Goal: Register for event/course: Register for event/course

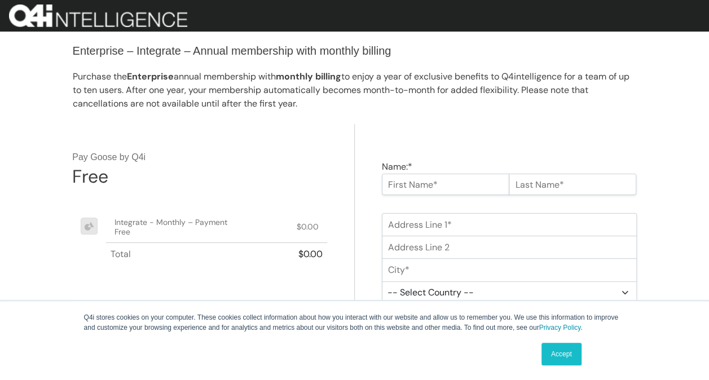
click at [551, 351] on link "Accept" at bounding box center [561, 354] width 40 height 23
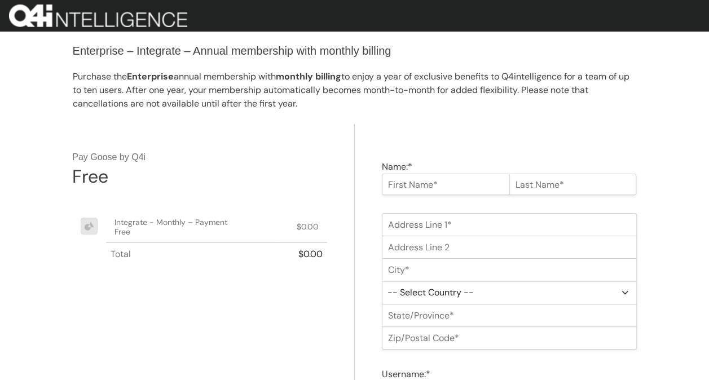
click at [424, 180] on input "Name:*" at bounding box center [445, 184] width 127 height 21
type input "Aaron"
type input "Bogie"
type input "1140 NW 50th Street"
type input "Oklahoma City"
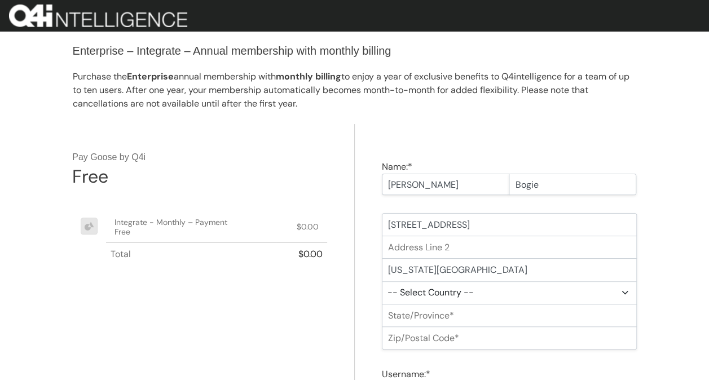
select select "US"
type input "73118"
type input "david@cpcinsurance.com"
click at [492, 315] on select "-- Select State -- Alabama Alaska Arizona Arkansas California Colorado Connecti…" at bounding box center [509, 315] width 254 height 23
click at [382, 304] on select "-- Select State -- Alabama Alaska Arizona Arkansas California Colorado Connecti…" at bounding box center [509, 315] width 254 height 23
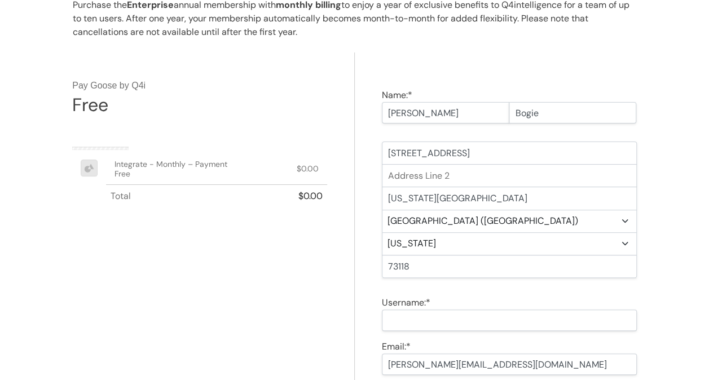
scroll to position [78, 0]
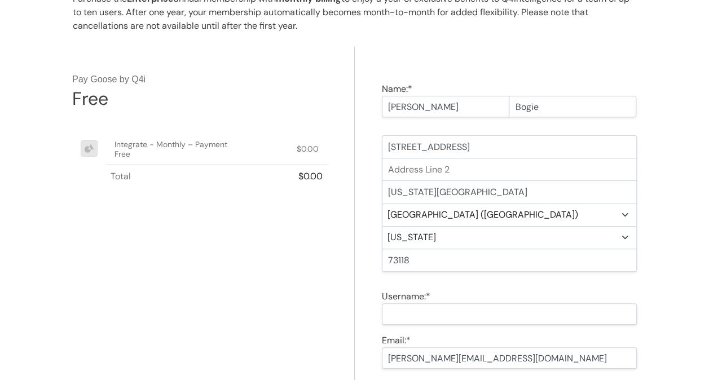
click at [429, 240] on select "-- Select State -- Alabama Alaska Arizona Arkansas California Colorado Connecti…" at bounding box center [509, 237] width 254 height 23
select select "OK"
click at [382, 226] on select "-- Select State -- Alabama Alaska Arizona Arkansas California Colorado Connecti…" at bounding box center [509, 237] width 254 height 23
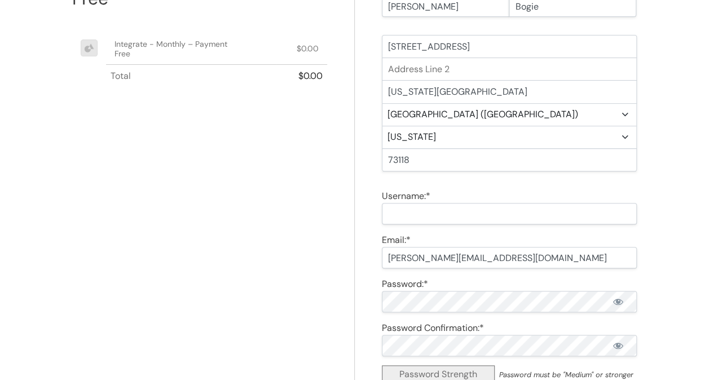
scroll to position [180, 0]
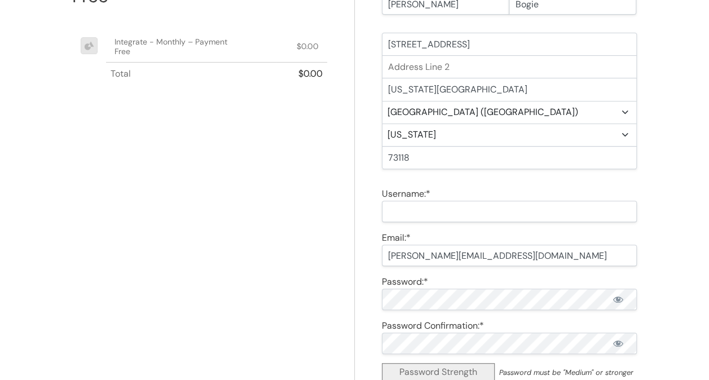
click at [421, 205] on input "Username:*" at bounding box center [509, 211] width 254 height 21
type input "ambogie"
drag, startPoint x: 502, startPoint y: 256, endPoint x: 338, endPoint y: 256, distance: 163.5
click at [338, 256] on div "Name:* Aaron Bogie First Name Required Last Name Required Address Line 1:* Addr…" at bounding box center [355, 225] width 564 height 563
type input "aaron@youraig.com"
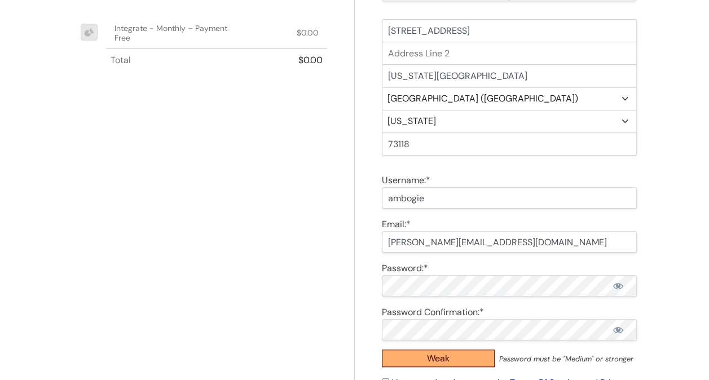
scroll to position [195, 0]
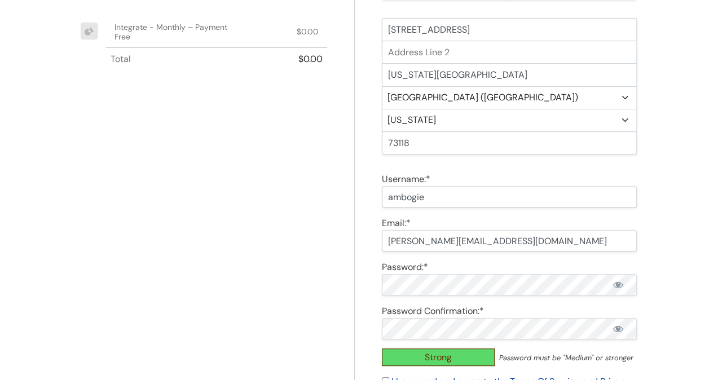
click at [314, 262] on div "Pay Goose by Q4i Free Integrate - Monthly – Payment Free $0.00 Total $0.00" at bounding box center [213, 210] width 282 height 563
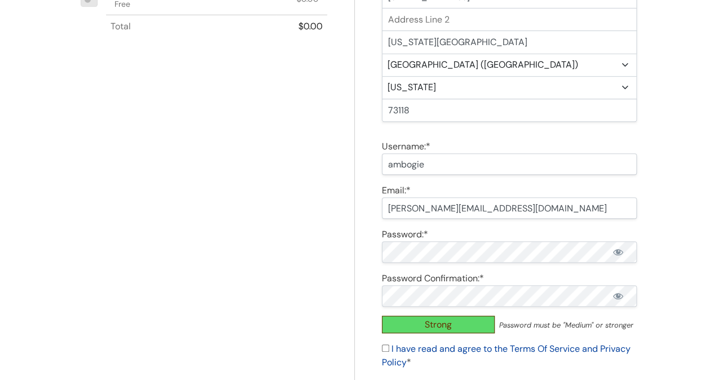
scroll to position [239, 0]
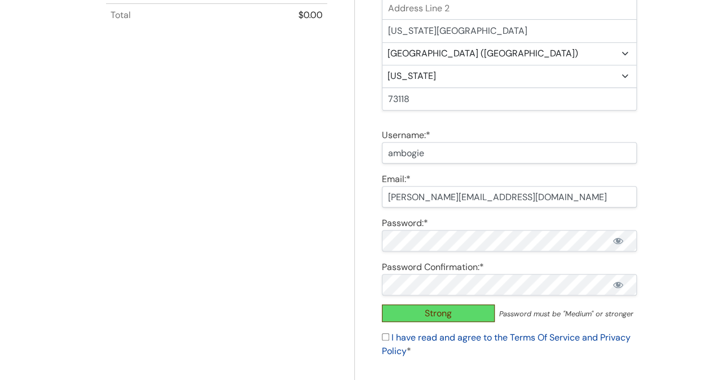
click at [346, 290] on div "Pay Goose by Q4i Free Integrate - Monthly – Payment Free $0.00 Total $0.00" at bounding box center [213, 166] width 282 height 563
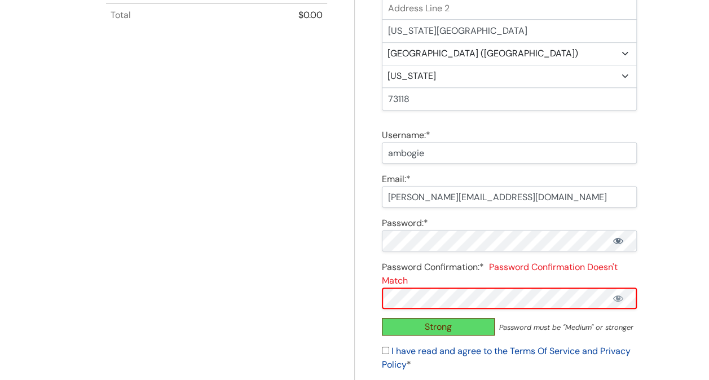
click at [620, 240] on span "Show password" at bounding box center [617, 240] width 11 height 11
click at [279, 269] on div "Pay Goose by Q4i Free Integrate - Monthly – Payment Free $0.00 Total $0.00" at bounding box center [213, 180] width 282 height 590
click at [619, 297] on span "Show password" at bounding box center [617, 298] width 11 height 11
click at [383, 350] on input "I have read and agree to the Terms Of Service and Privacy Policy *" at bounding box center [385, 350] width 7 height 7
checkbox input "true"
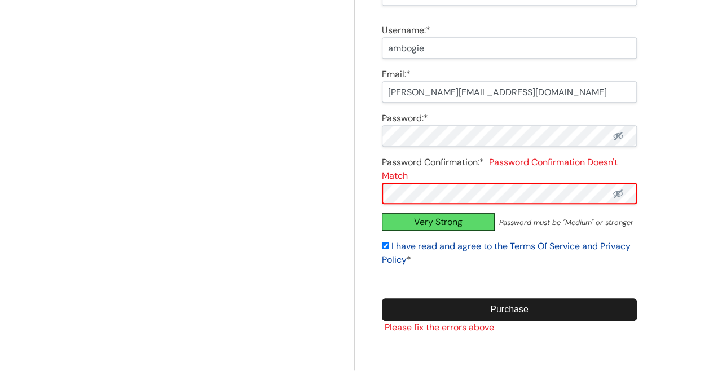
scroll to position [347, 0]
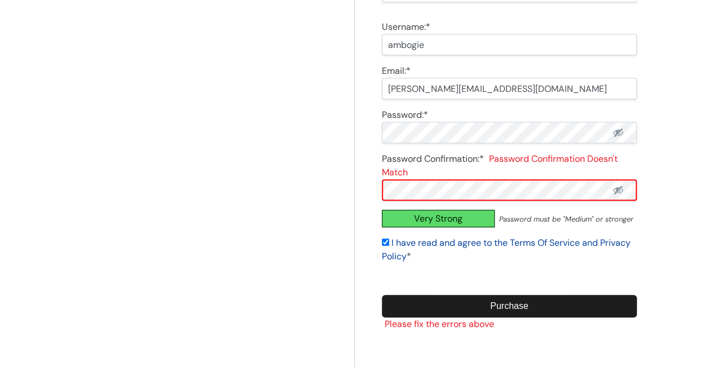
click at [501, 303] on input "Purchase" at bounding box center [509, 306] width 254 height 23
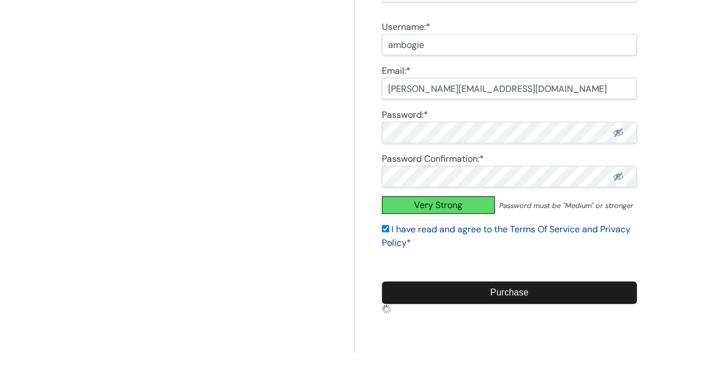
scroll to position [334, 0]
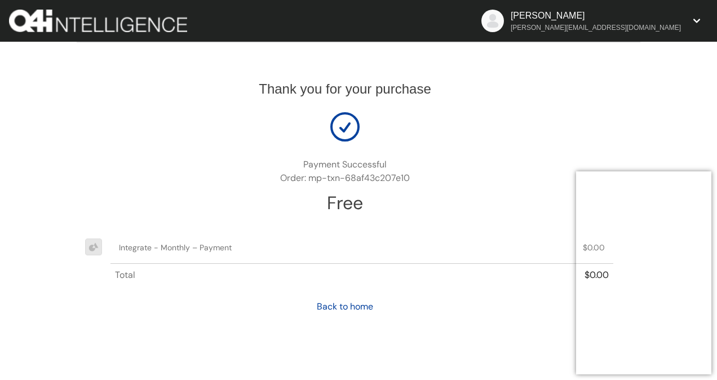
click at [423, 228] on div "Thank you for your purchase Payment Successful Order: mp-txn-68af43c207e10 Free…" at bounding box center [359, 191] width 564 height 299
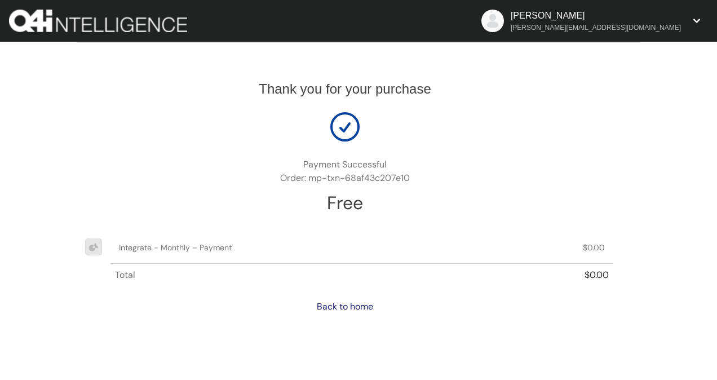
click at [338, 305] on link "Back to home" at bounding box center [345, 306] width 56 height 12
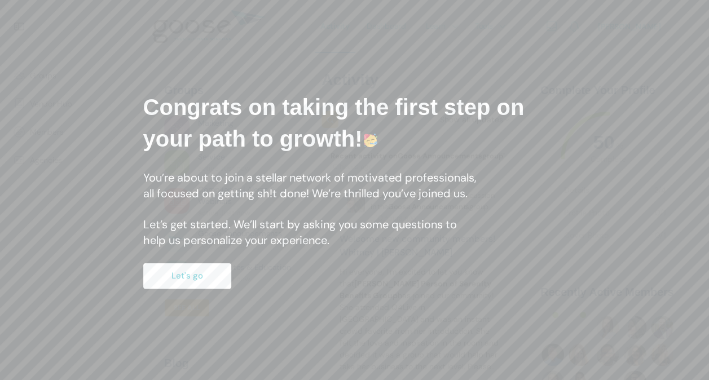
click at [189, 271] on button "Let's go" at bounding box center [187, 275] width 88 height 25
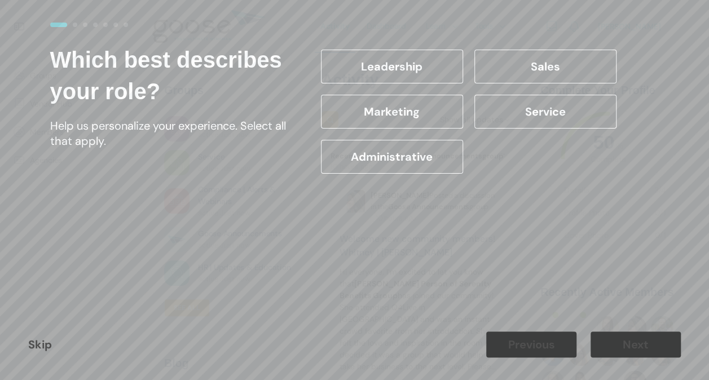
click at [384, 65] on label "Leadership" at bounding box center [392, 67] width 142 height 34
click at [0, 0] on input "Leadership" at bounding box center [0, 0] width 0 height 0
click at [501, 60] on label "Sales" at bounding box center [545, 67] width 142 height 34
click at [0, 0] on input "Sales" at bounding box center [0, 0] width 0 height 0
click at [627, 349] on button "Next" at bounding box center [635, 344] width 90 height 26
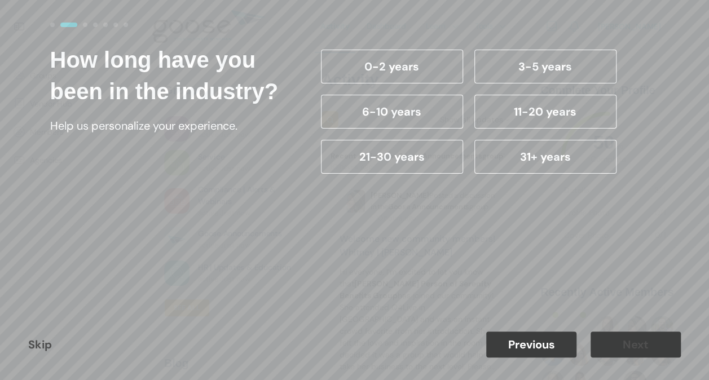
click at [507, 105] on label "11-20 years" at bounding box center [545, 112] width 142 height 34
click at [0, 0] on input "11-20 years" at bounding box center [0, 0] width 0 height 0
click at [614, 331] on button "Next" at bounding box center [635, 344] width 90 height 26
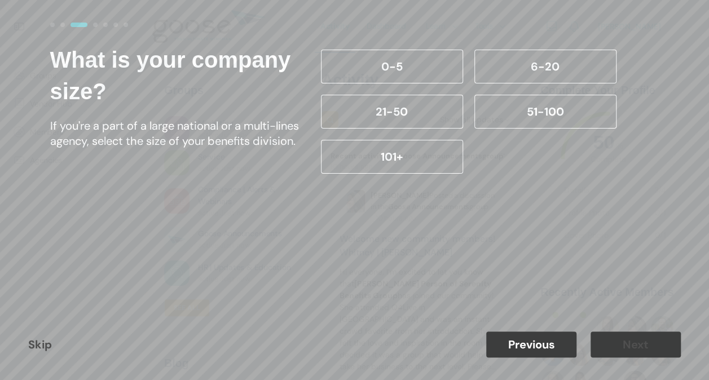
click at [426, 104] on label "21-50" at bounding box center [392, 112] width 142 height 34
click at [0, 0] on input "21-50" at bounding box center [0, 0] width 0 height 0
click at [629, 343] on button "Next" at bounding box center [635, 344] width 90 height 26
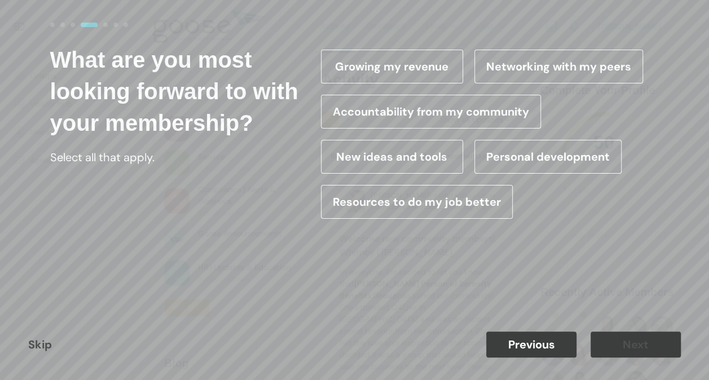
click at [403, 69] on label "Growing my revenue" at bounding box center [392, 67] width 142 height 34
click at [0, 0] on input "Growing my revenue" at bounding box center [0, 0] width 0 height 0
click at [625, 340] on button "Next" at bounding box center [635, 344] width 90 height 26
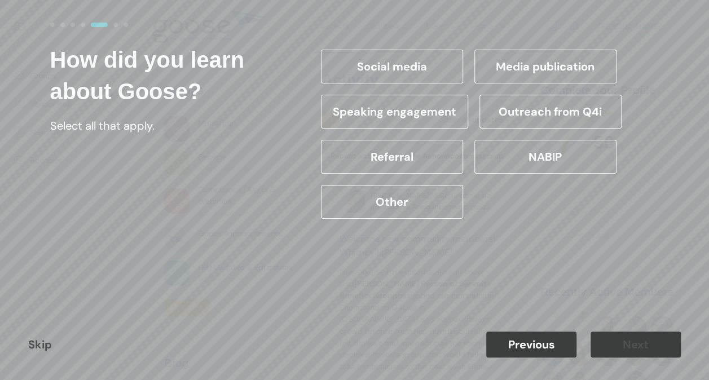
click at [379, 158] on label "Referral" at bounding box center [392, 157] width 142 height 34
click at [0, 0] on input "Referral" at bounding box center [0, 0] width 0 height 0
click at [617, 351] on button "Next" at bounding box center [635, 344] width 90 height 26
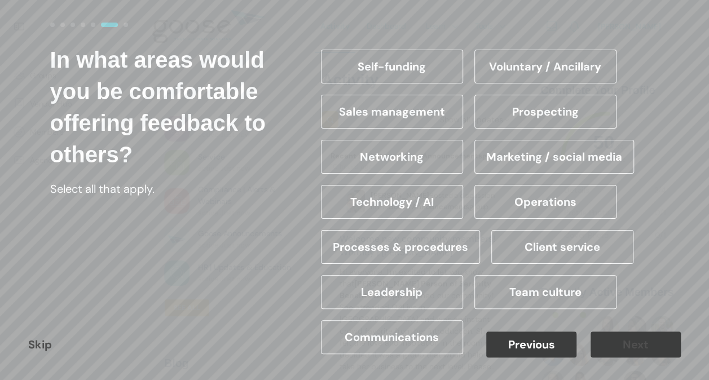
click at [407, 294] on label "Leadership" at bounding box center [392, 292] width 142 height 34
click at [0, 0] on input "Leadership" at bounding box center [0, 0] width 0 height 0
click at [532, 289] on label "Team culture" at bounding box center [545, 292] width 142 height 34
click at [0, 0] on input "Team culture" at bounding box center [0, 0] width 0 height 0
click at [530, 196] on label "Operations" at bounding box center [545, 202] width 142 height 34
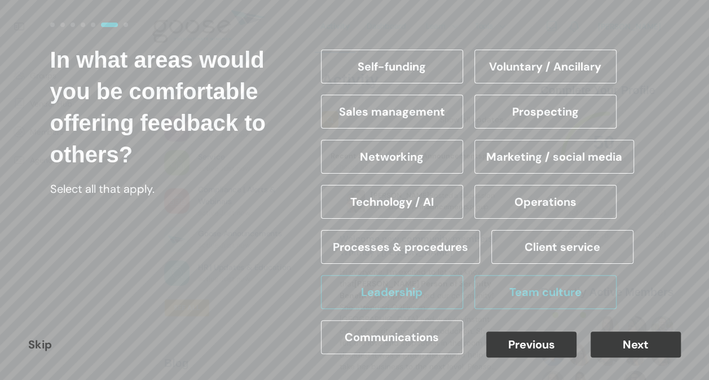
click at [0, 0] on input "Operations" at bounding box center [0, 0] width 0 height 0
click at [620, 338] on button "Next" at bounding box center [635, 344] width 90 height 26
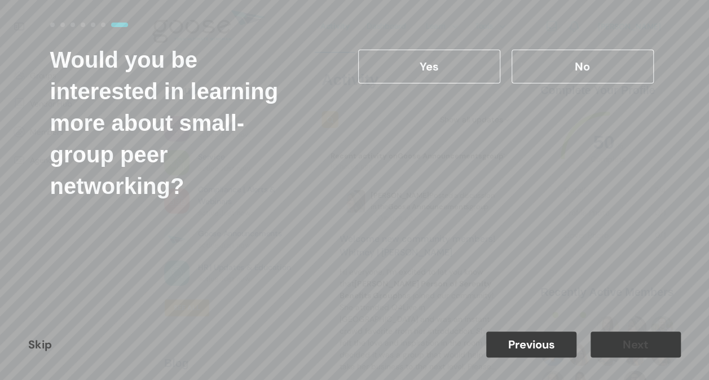
click at [408, 60] on label "Yes" at bounding box center [429, 67] width 142 height 34
click at [0, 0] on input "Yes" at bounding box center [0, 0] width 0 height 0
click at [642, 346] on button "Next" at bounding box center [635, 344] width 90 height 26
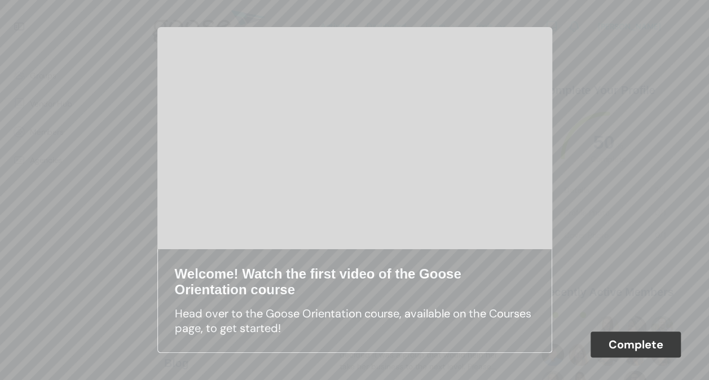
click at [611, 346] on button "Complete" at bounding box center [635, 344] width 90 height 26
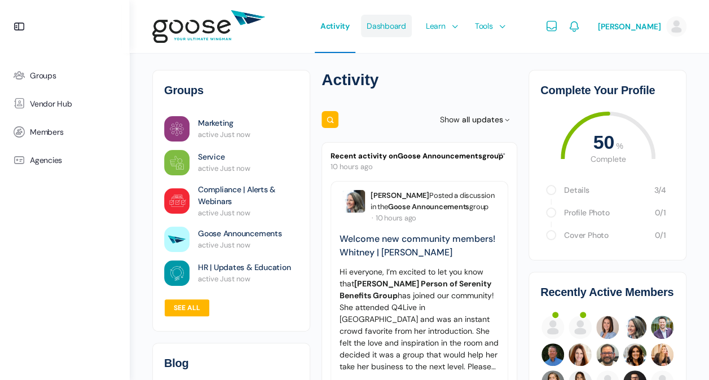
click at [399, 26] on span "Dashboard" at bounding box center [385, 25] width 39 height 53
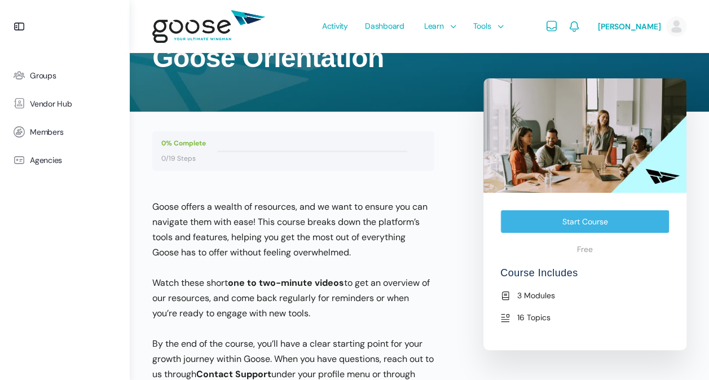
scroll to position [70, 0]
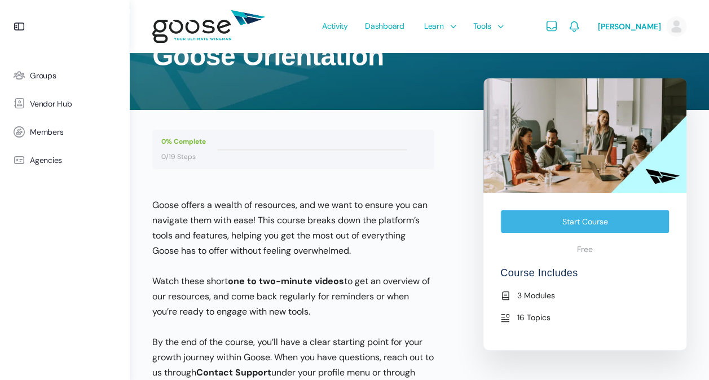
click at [567, 219] on link "Start Course" at bounding box center [584, 222] width 169 height 24
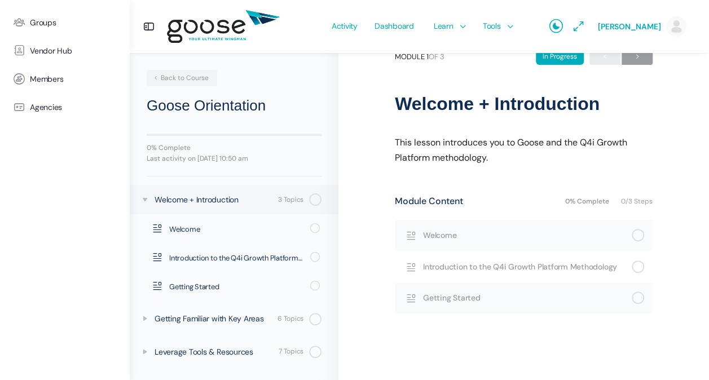
scroll to position [54, 0]
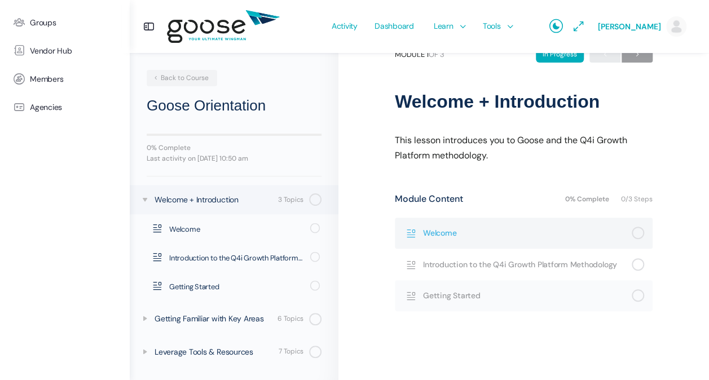
click at [423, 233] on span "Welcome" at bounding box center [527, 233] width 209 height 12
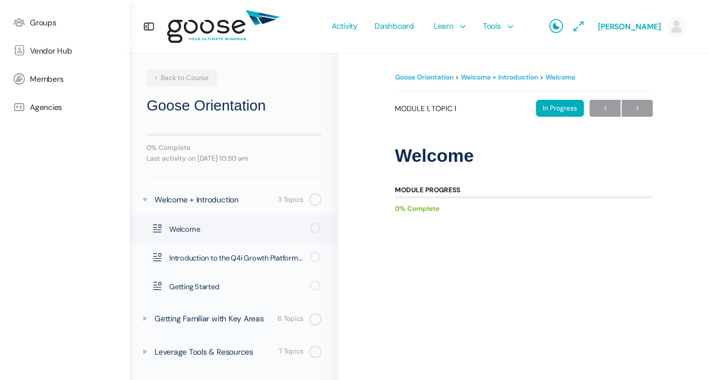
click at [385, 185] on e-page-transition at bounding box center [354, 190] width 709 height 380
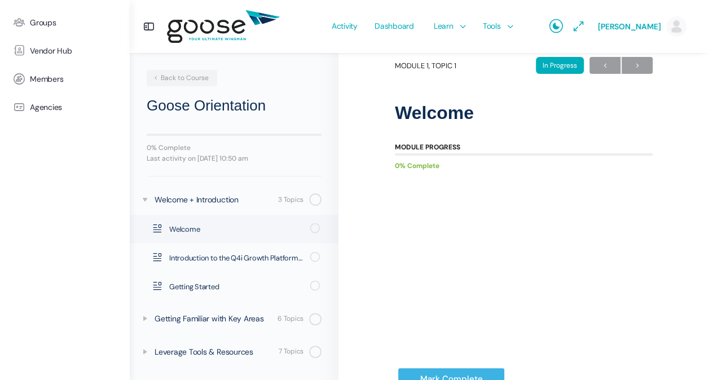
scroll to position [60, 0]
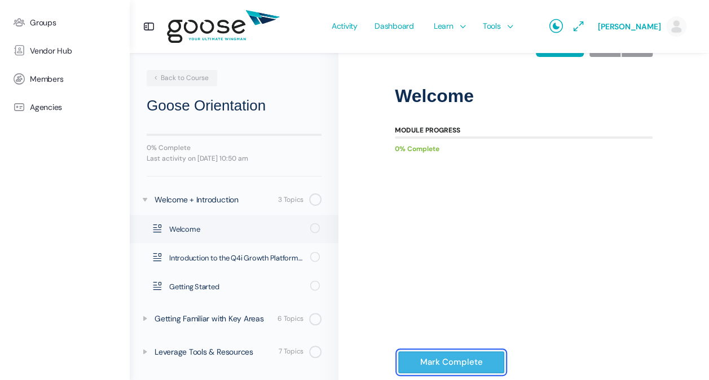
click at [432, 352] on input "Mark Complete" at bounding box center [450, 362] width 107 height 23
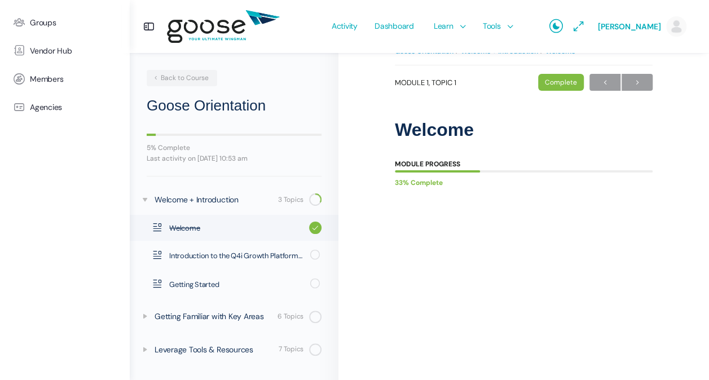
scroll to position [17, 0]
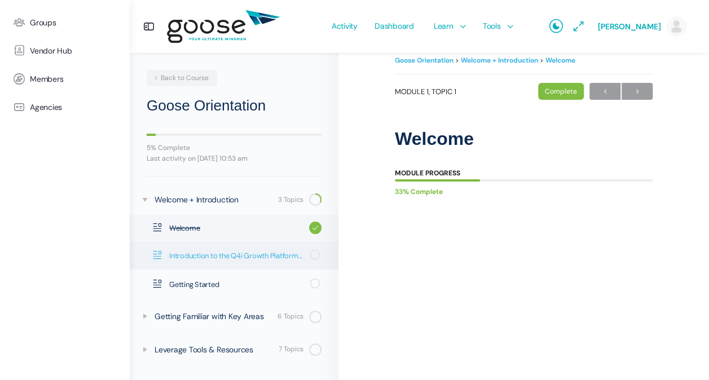
click at [217, 256] on span "Introduction to the Q4i Growth Platform Methodology" at bounding box center [236, 255] width 134 height 11
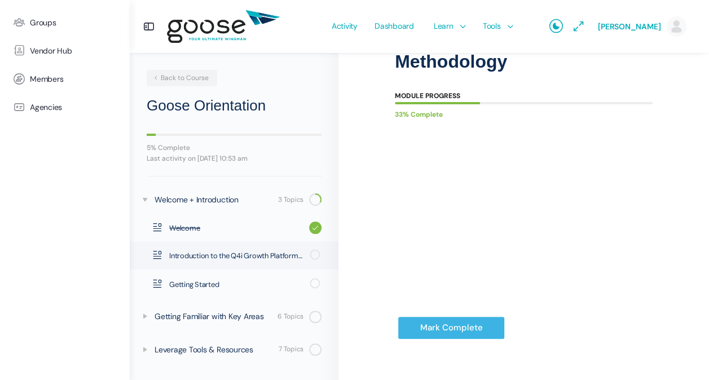
scroll to position [139, 0]
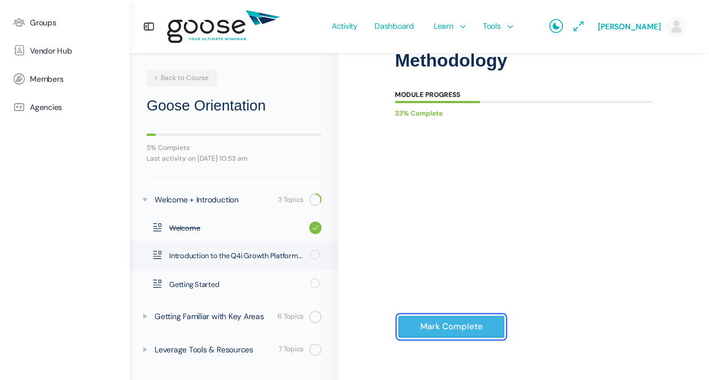
click at [442, 331] on input "Mark Complete" at bounding box center [450, 326] width 107 height 23
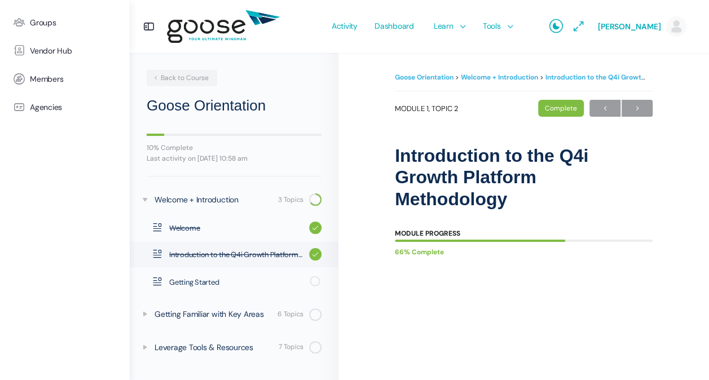
click at [218, 289] on e-page-transition at bounding box center [354, 190] width 709 height 380
click at [201, 281] on e-page-transition at bounding box center [354, 190] width 709 height 380
click at [198, 285] on span "Getting Started" at bounding box center [236, 282] width 134 height 11
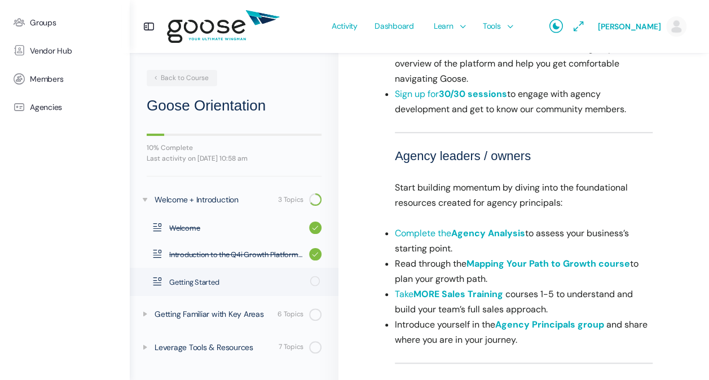
scroll to position [418, 0]
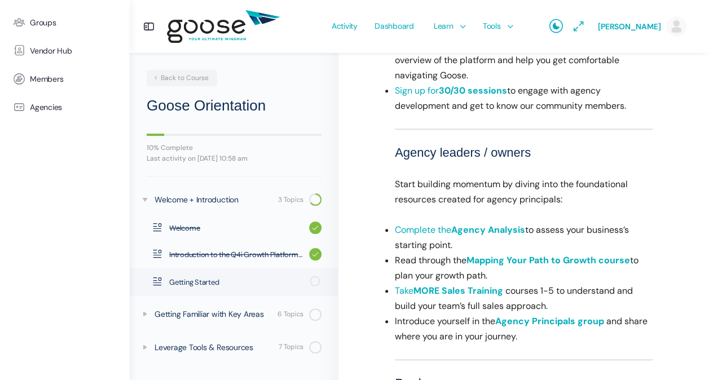
click at [486, 231] on strong "Agency Analysis" at bounding box center [488, 230] width 74 height 12
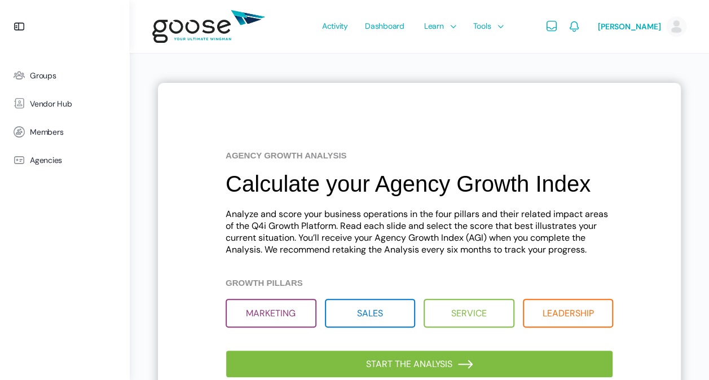
scroll to position [88, 0]
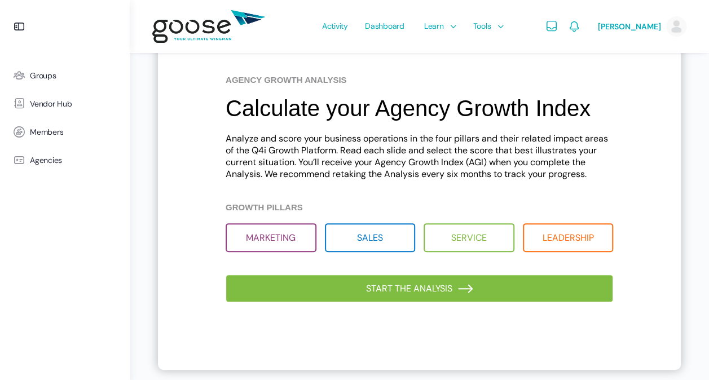
click at [410, 287] on link "Start the analysis" at bounding box center [418, 289] width 387 height 28
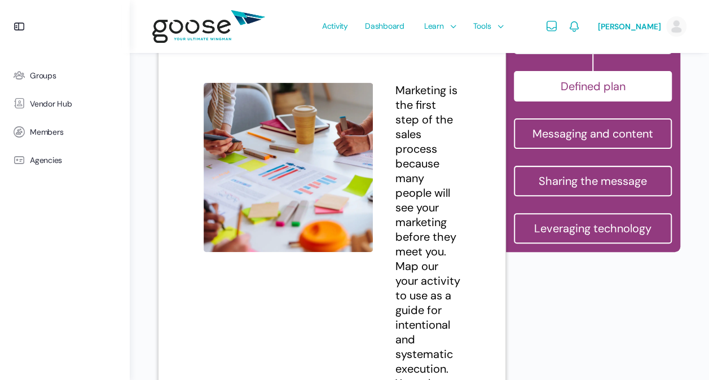
scroll to position [0, 0]
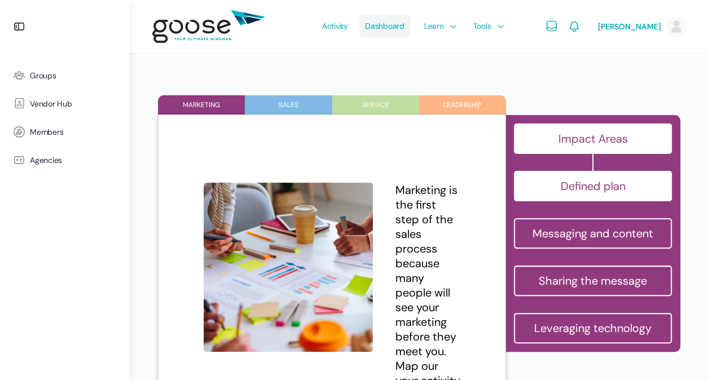
click at [395, 28] on span "Dashboard" at bounding box center [384, 25] width 39 height 53
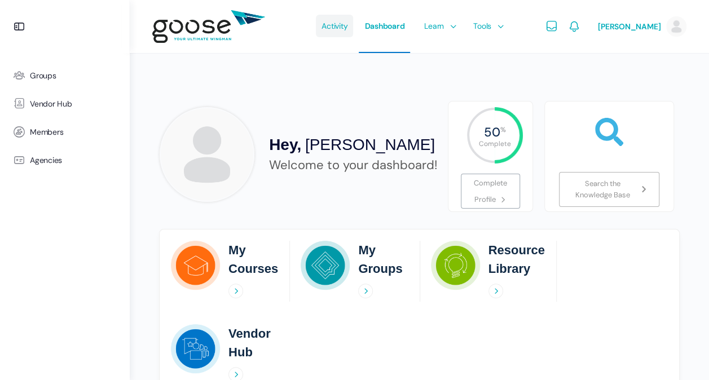
click at [335, 26] on span "Activity" at bounding box center [334, 25] width 26 height 53
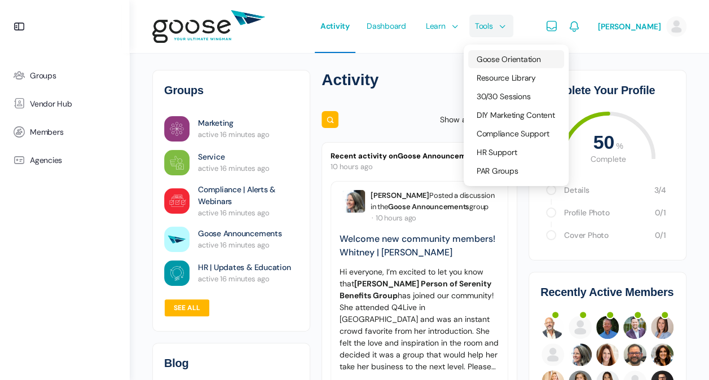
click at [507, 60] on span "Goose Orientation" at bounding box center [508, 59] width 64 height 10
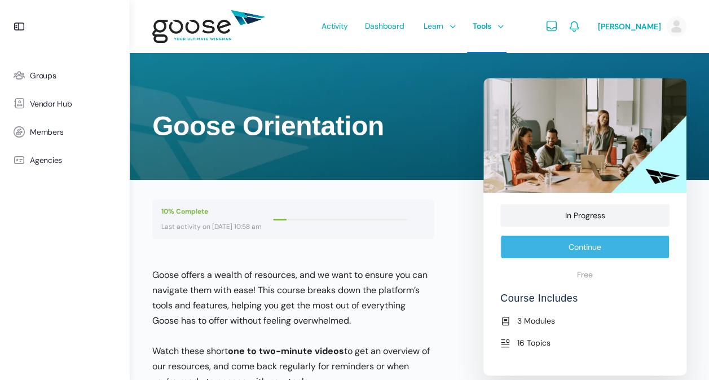
click at [540, 243] on link "Continue" at bounding box center [584, 247] width 169 height 24
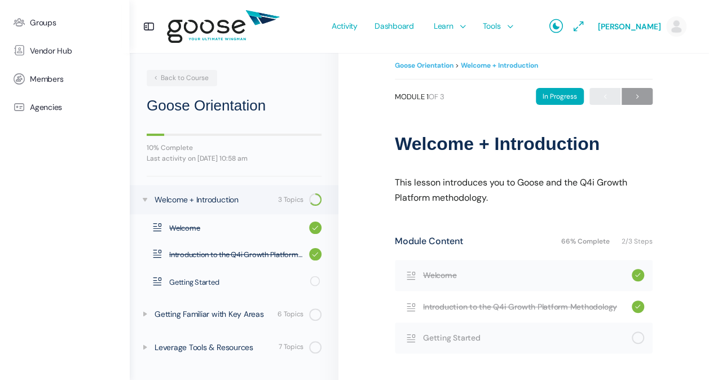
scroll to position [15, 0]
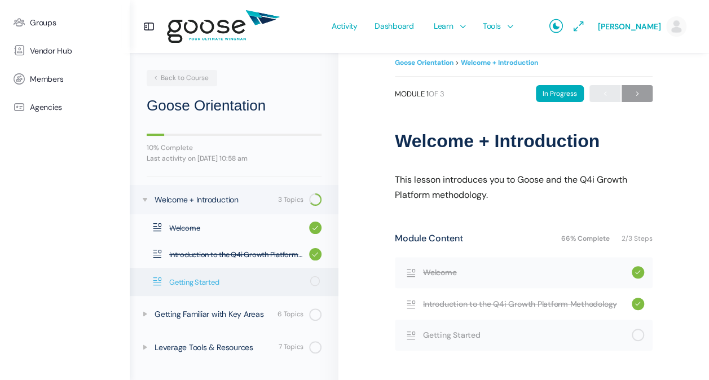
click at [188, 285] on span "Getting Started" at bounding box center [236, 282] width 134 height 11
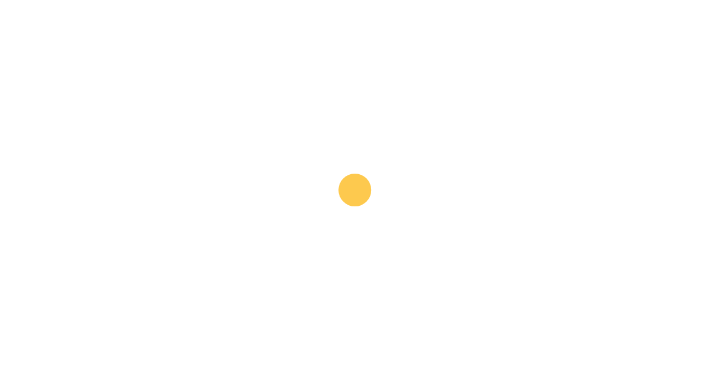
click at [554, 179] on e-page-transition at bounding box center [354, 190] width 709 height 380
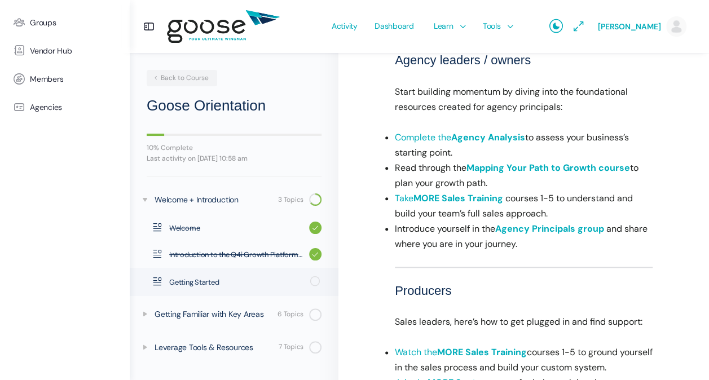
scroll to position [512, 0]
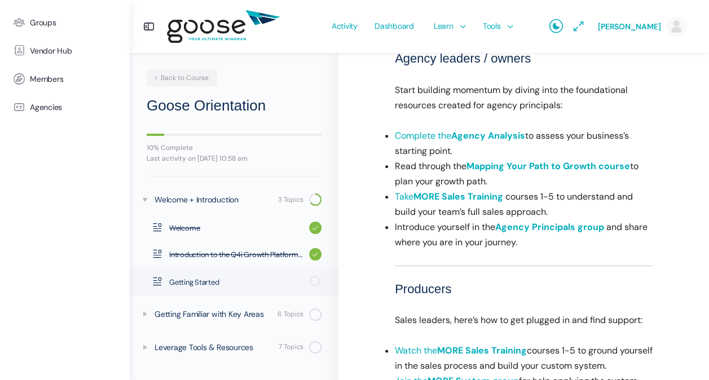
click at [513, 165] on link "Mapping Your Path to Growth course" at bounding box center [547, 166] width 163 height 12
click at [504, 165] on link "Mapping Your Path to Growth course" at bounding box center [547, 166] width 163 height 12
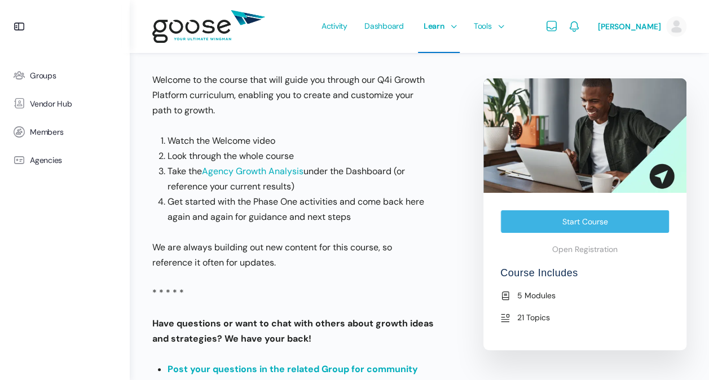
scroll to position [228, 0]
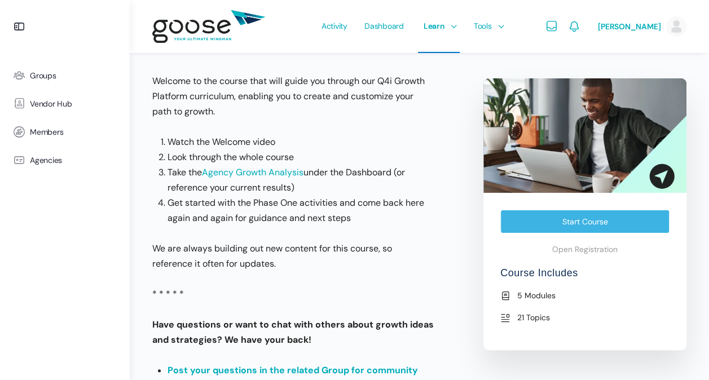
click at [580, 220] on link "Start Course" at bounding box center [584, 222] width 169 height 24
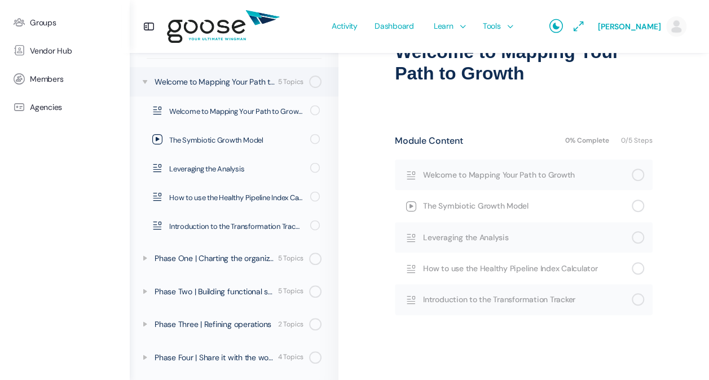
scroll to position [107, 0]
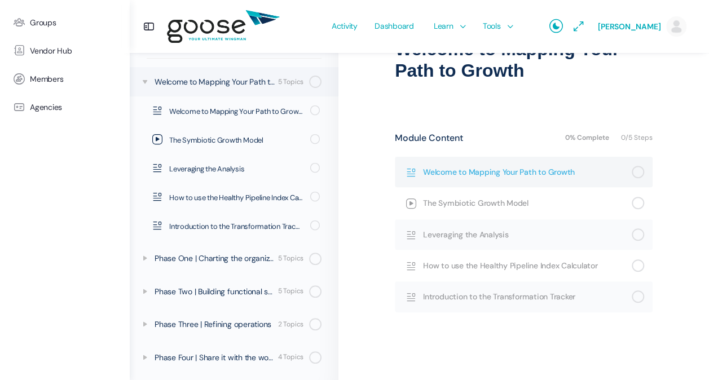
click at [466, 169] on span "Welcome to Mapping Your Path to Growth" at bounding box center [527, 172] width 209 height 12
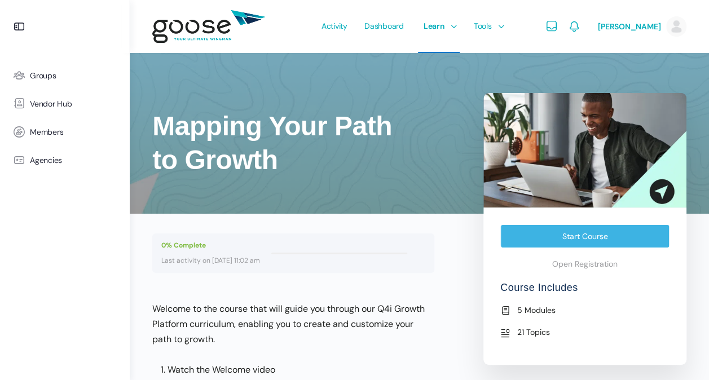
click at [577, 233] on link "Start Course" at bounding box center [584, 236] width 169 height 24
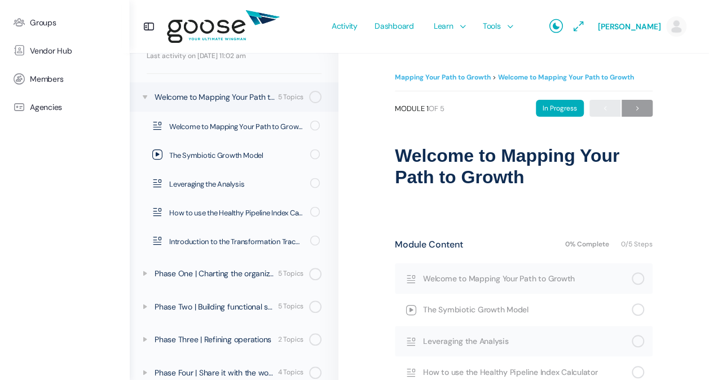
scroll to position [140, 0]
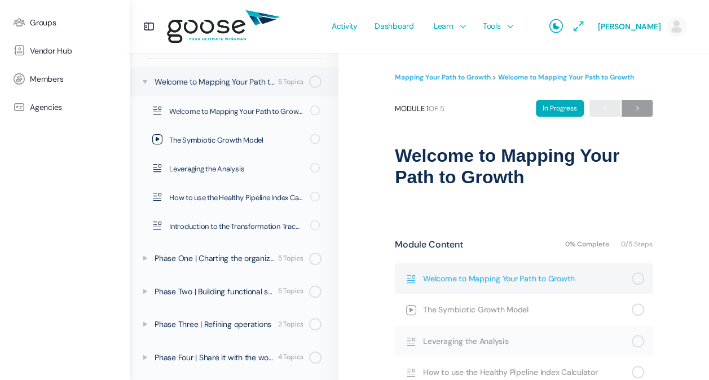
click at [476, 280] on span "Welcome to Mapping Your Path to Growth" at bounding box center [527, 278] width 209 height 12
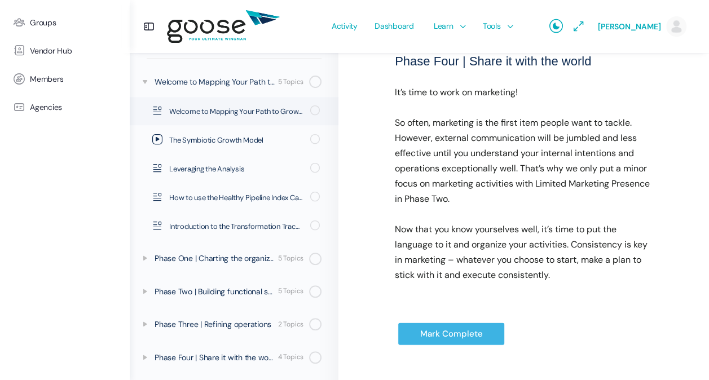
scroll to position [1135, 0]
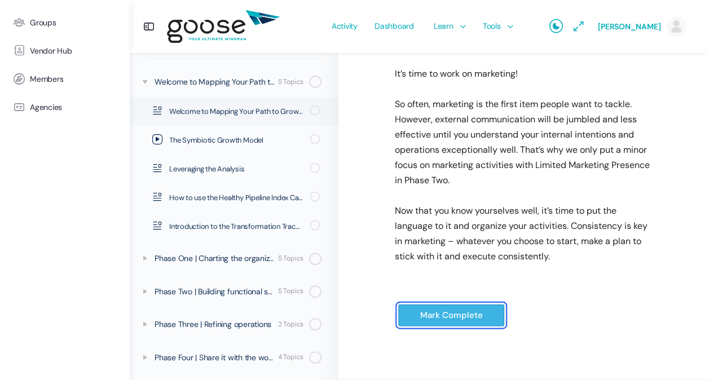
click at [452, 316] on input "Mark Complete" at bounding box center [450, 315] width 107 height 23
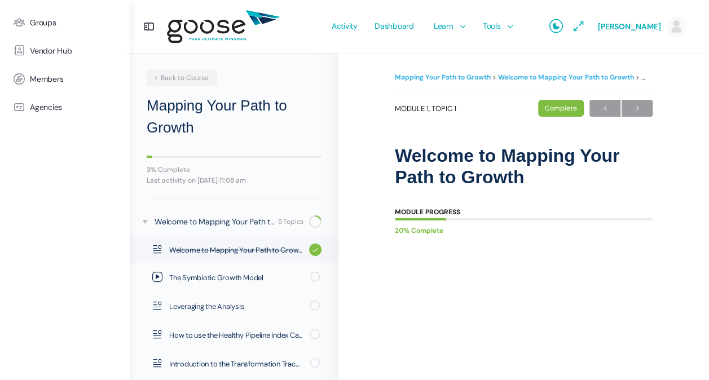
scroll to position [138, 0]
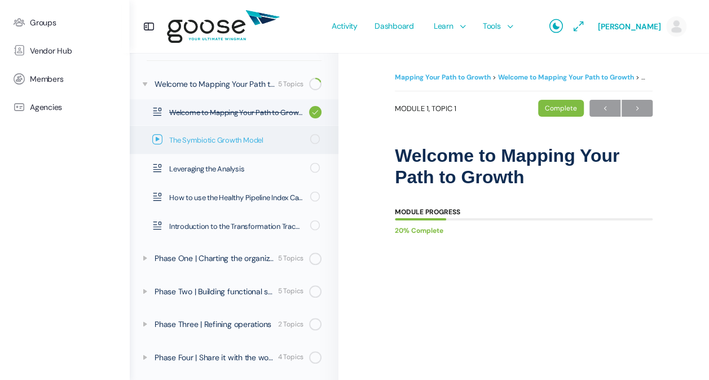
click at [225, 138] on span "The Symbiotic Growth Model" at bounding box center [236, 140] width 134 height 11
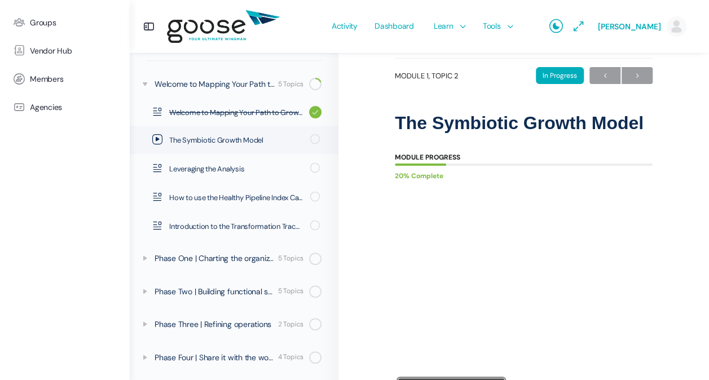
scroll to position [41, 0]
